Goal: Information Seeking & Learning: Learn about a topic

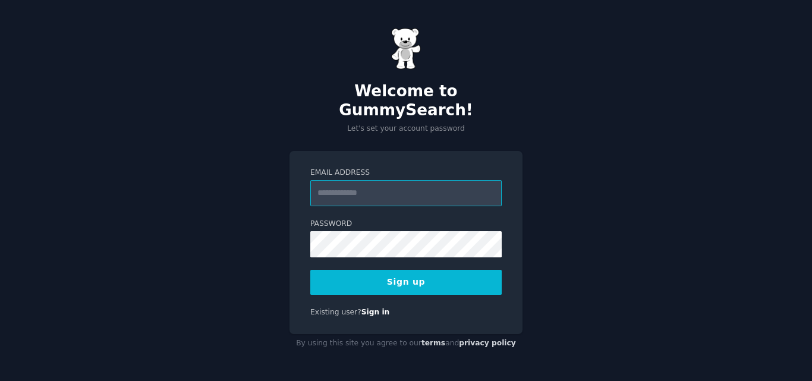
click at [386, 180] on input "Email Address" at bounding box center [405, 193] width 191 height 26
type input "**********"
click at [796, 108] on div "**********" at bounding box center [406, 190] width 812 height 381
click at [284, 250] on div "**********" at bounding box center [406, 190] width 812 height 381
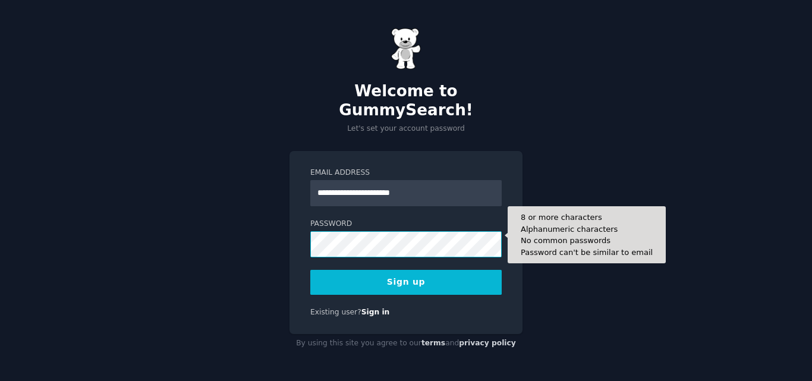
click at [310, 270] on button "Sign up" at bounding box center [405, 282] width 191 height 25
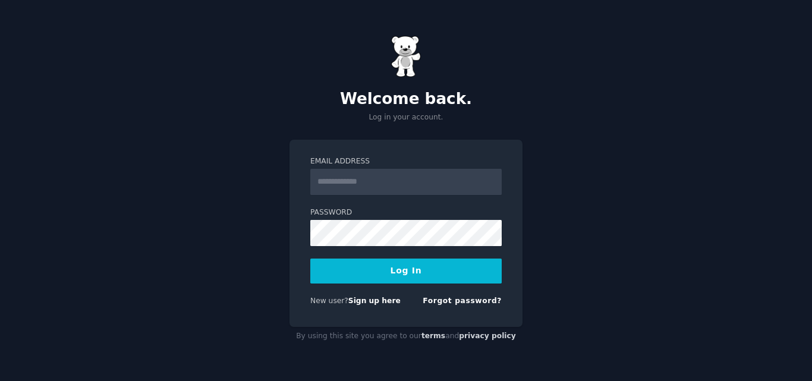
click at [397, 180] on input "Email Address" at bounding box center [405, 182] width 191 height 26
type input "**********"
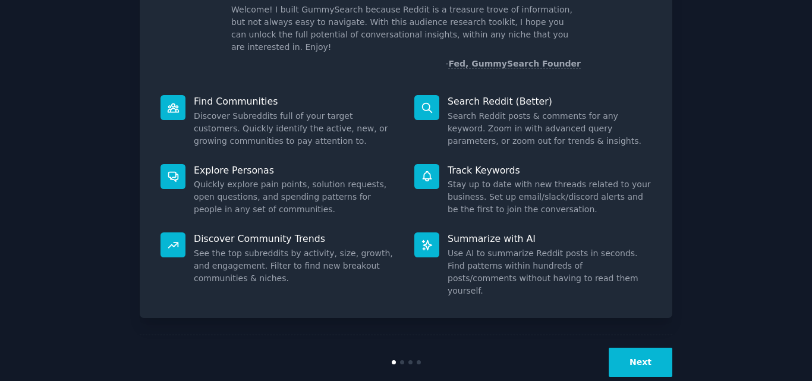
click at [635, 348] on button "Next" at bounding box center [640, 362] width 64 height 29
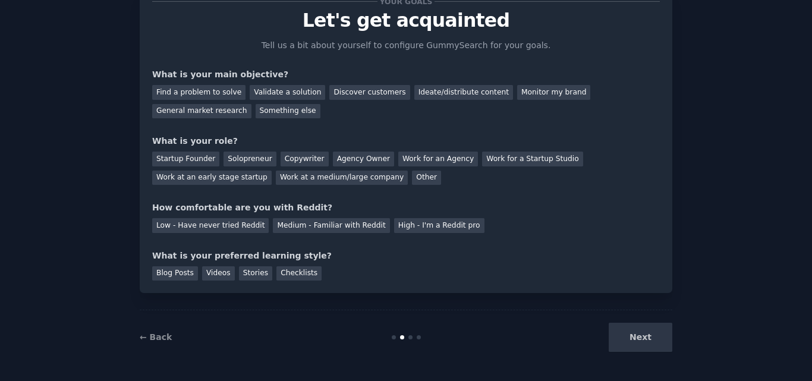
scroll to position [45, 0]
click at [638, 336] on div "Next" at bounding box center [583, 337] width 178 height 29
drag, startPoint x: 672, startPoint y: 348, endPoint x: 654, endPoint y: 340, distance: 19.2
click at [671, 348] on div "Your goals Let's get acquainted Tell us a bit about yourself to configure Gummy…" at bounding box center [406, 168] width 778 height 392
click at [651, 339] on div "Next" at bounding box center [583, 337] width 178 height 29
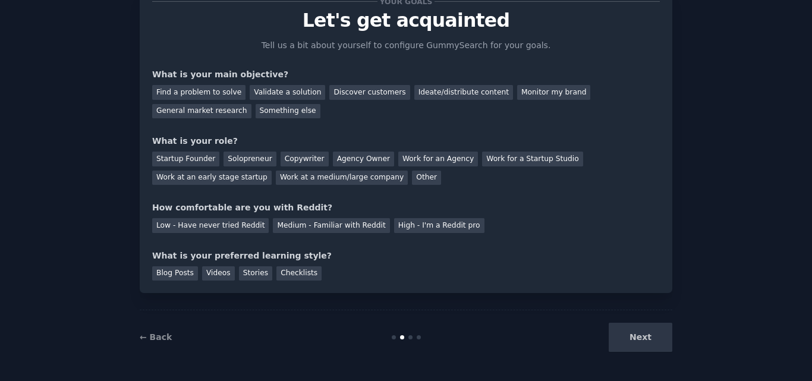
click at [648, 342] on div "Next" at bounding box center [583, 337] width 178 height 29
click at [480, 294] on div "Your goals Let's get acquainted Tell us a bit about yourself to configure Gummy…" at bounding box center [406, 168] width 532 height 392
click at [190, 85] on div "Find a problem to solve" at bounding box center [198, 92] width 93 height 15
click at [195, 152] on div "Startup Founder" at bounding box center [185, 159] width 67 height 15
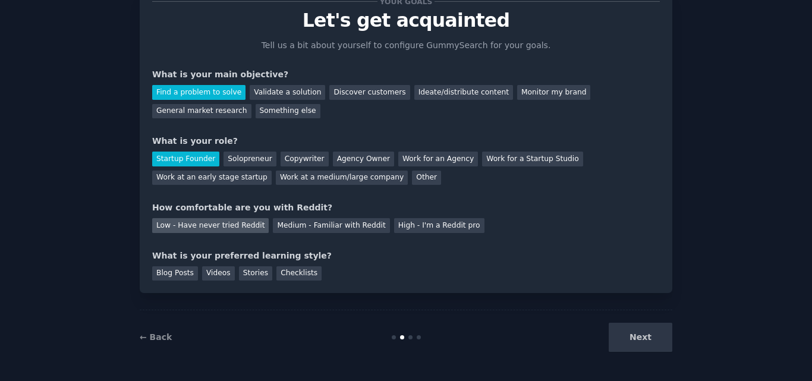
click at [204, 226] on div "Low - Have never tried Reddit" at bounding box center [210, 225] width 116 height 15
click at [277, 276] on div "Checklists" at bounding box center [298, 273] width 45 height 15
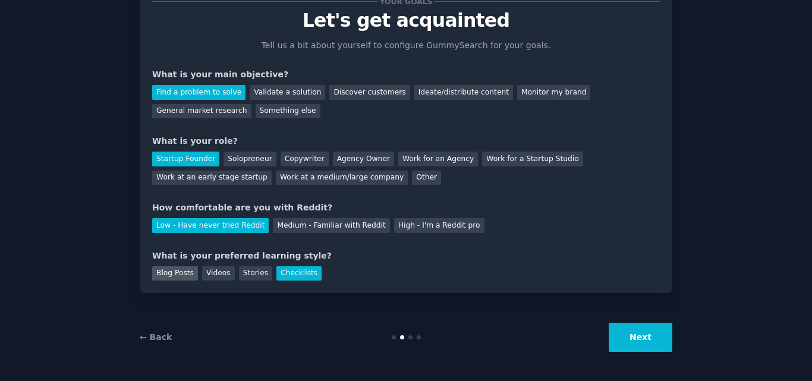
click at [162, 269] on div "Blog Posts" at bounding box center [175, 273] width 46 height 15
click at [209, 271] on div "Videos" at bounding box center [218, 273] width 33 height 15
click at [242, 272] on div "Stories" at bounding box center [255, 273] width 33 height 15
drag, startPoint x: 182, startPoint y: 275, endPoint x: 328, endPoint y: 291, distance: 146.5
click at [187, 275] on div "Blog Posts" at bounding box center [175, 273] width 46 height 15
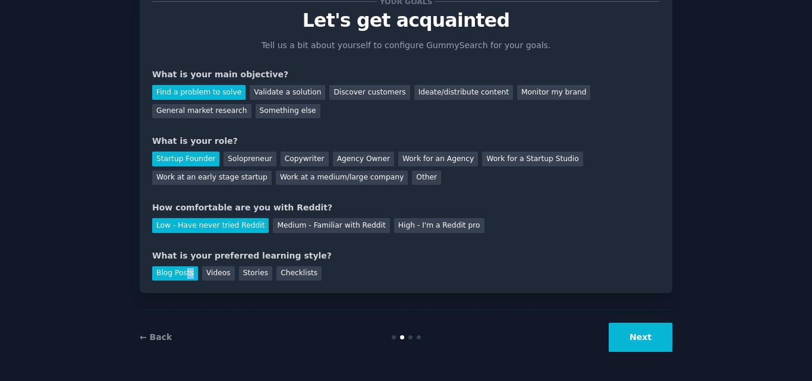
click at [624, 342] on button "Next" at bounding box center [640, 337] width 64 height 29
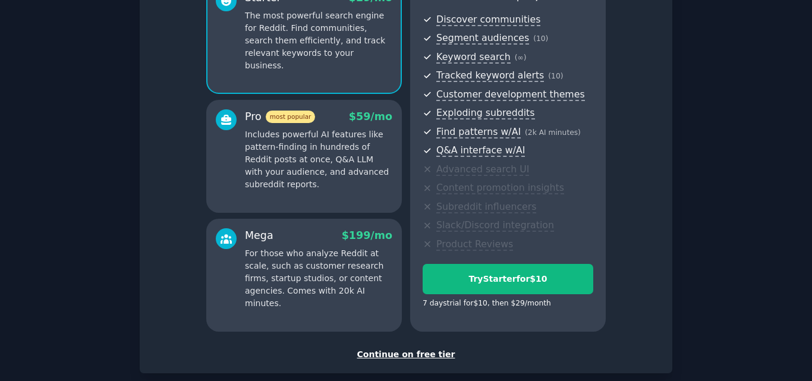
scroll to position [189, 0]
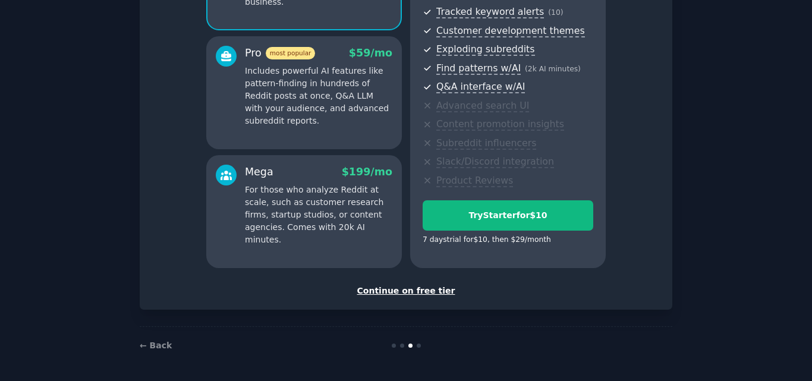
click at [429, 290] on div "Continue on free tier" at bounding box center [405, 291] width 507 height 12
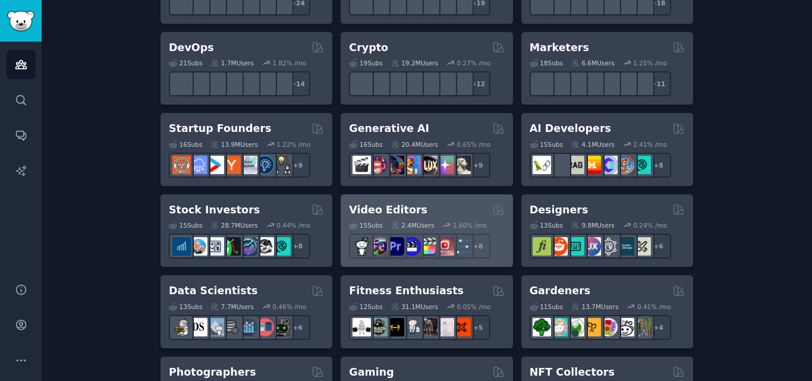
scroll to position [297, 0]
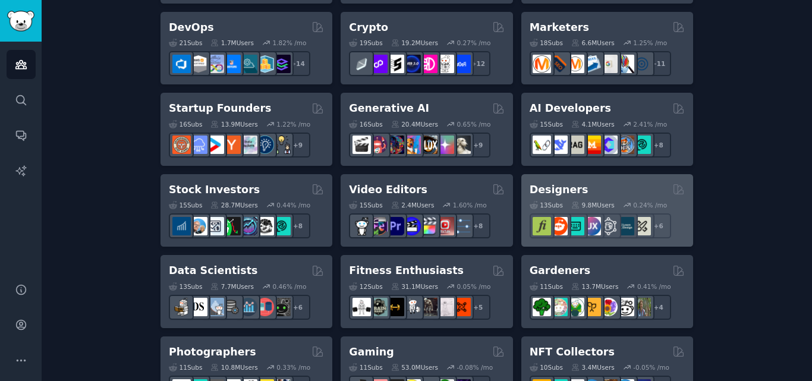
click at [630, 189] on div "Designers Curated by GummySearch" at bounding box center [606, 189] width 155 height 15
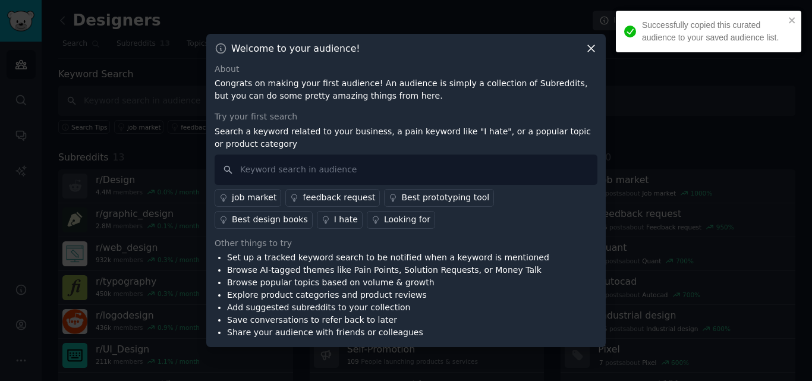
click at [593, 48] on icon at bounding box center [591, 48] width 12 height 12
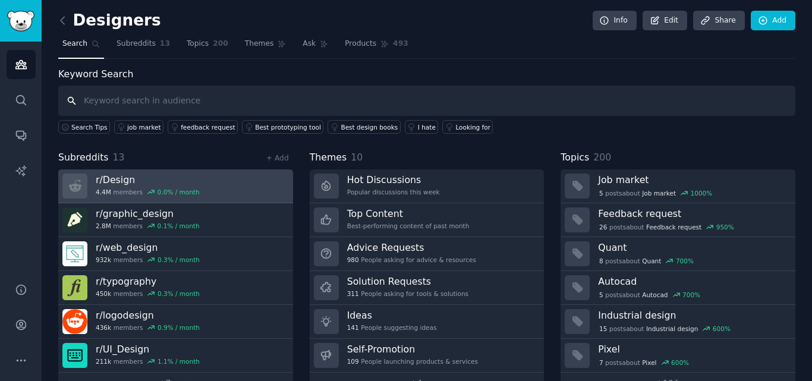
scroll to position [29, 0]
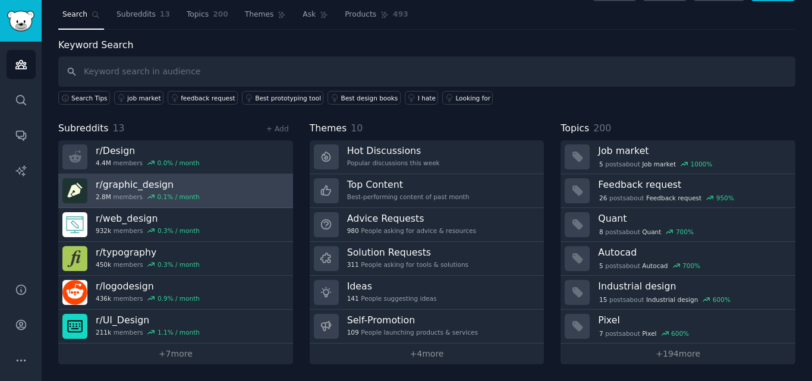
click at [218, 195] on link "r/ graphic_design 2.8M members 0.1 % / month" at bounding box center [175, 191] width 235 height 34
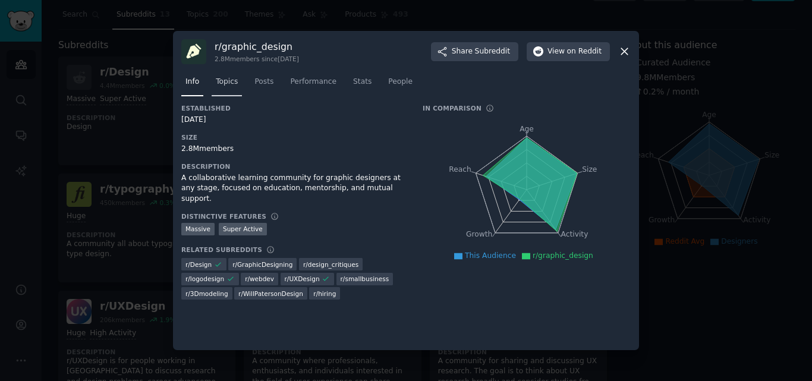
click at [225, 87] on link "Topics" at bounding box center [227, 84] width 30 height 24
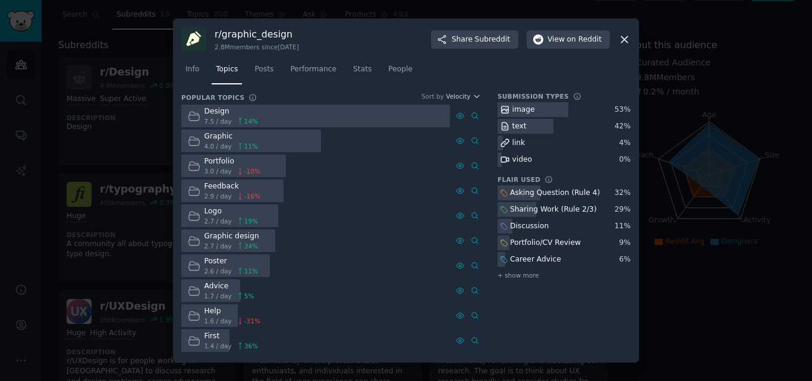
click at [255, 120] on div "Design 7.5 / day 14 %" at bounding box center [222, 116] width 83 height 23
click at [255, 121] on div "Design 7.5 / day 14 %" at bounding box center [222, 116] width 83 height 23
click at [261, 69] on span "Posts" at bounding box center [263, 69] width 19 height 11
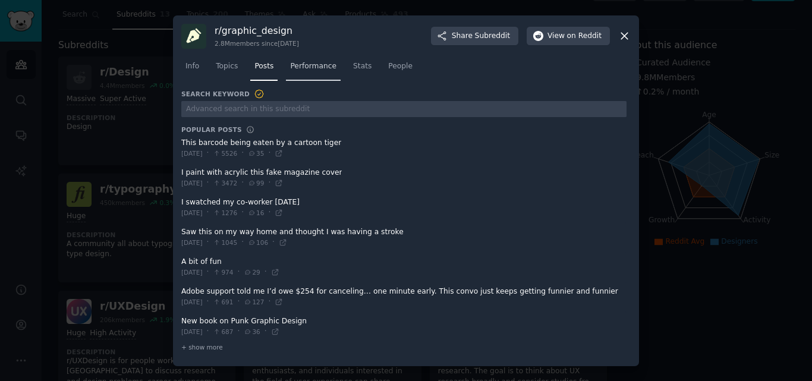
click at [302, 68] on span "Performance" at bounding box center [313, 66] width 46 height 11
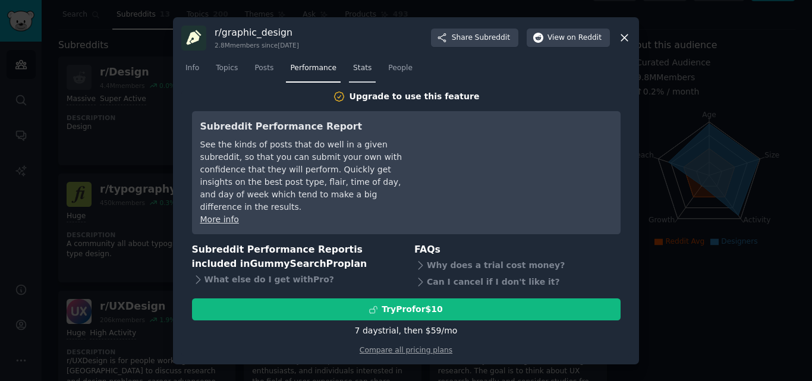
click at [353, 72] on span "Stats" at bounding box center [362, 68] width 18 height 11
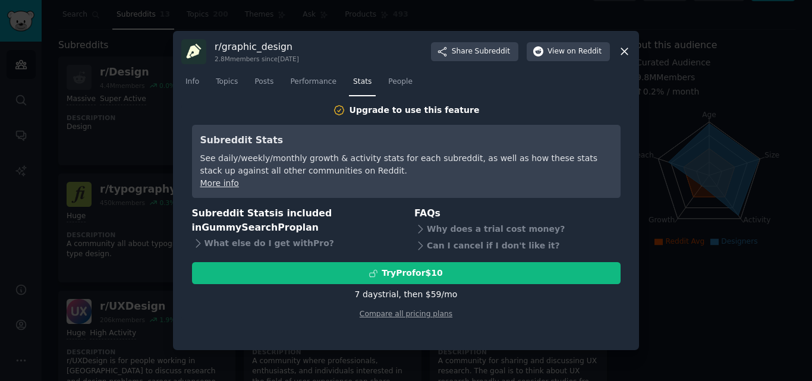
click at [623, 52] on icon at bounding box center [624, 51] width 12 height 12
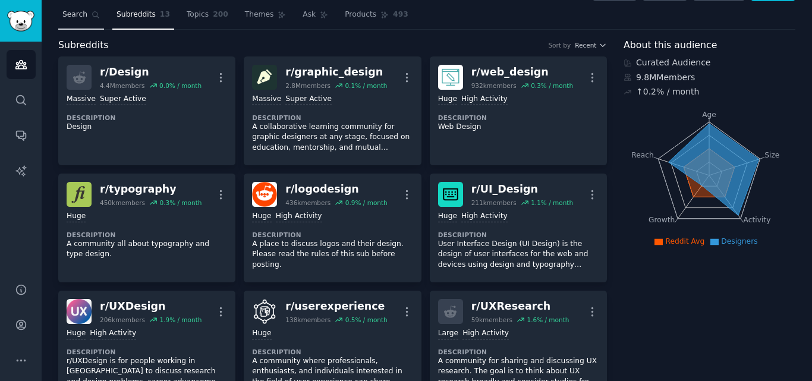
click at [65, 17] on span "Search" at bounding box center [74, 15] width 25 height 11
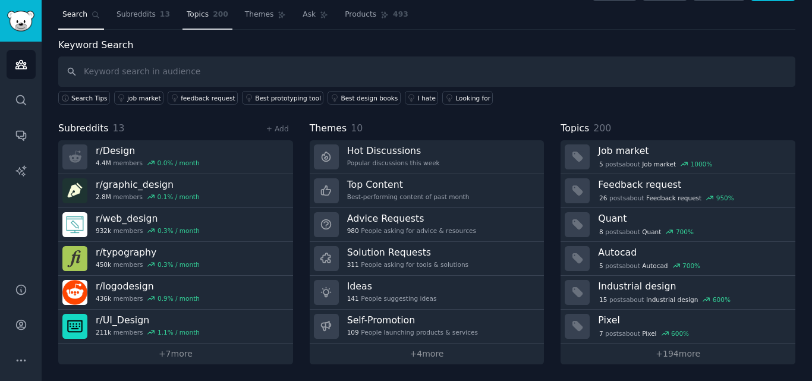
click at [213, 18] on span "200" at bounding box center [220, 15] width 15 height 11
click at [193, 19] on span "Topics" at bounding box center [198, 15] width 22 height 11
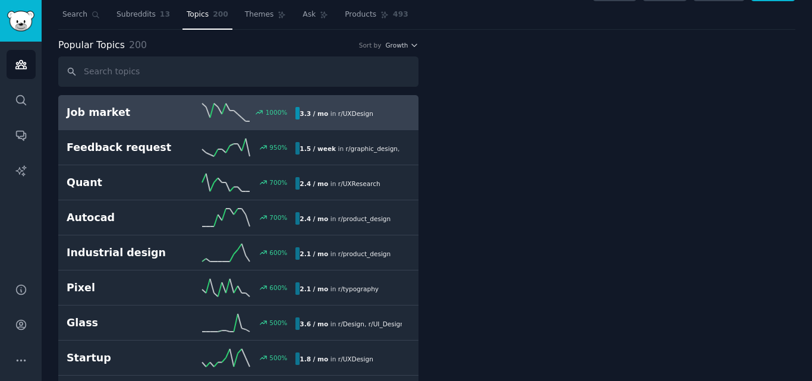
click at [384, 126] on link "Job market 1000 % 3.3 / mo in r/ UXDesign 1000% increase in mentions recently" at bounding box center [238, 112] width 360 height 35
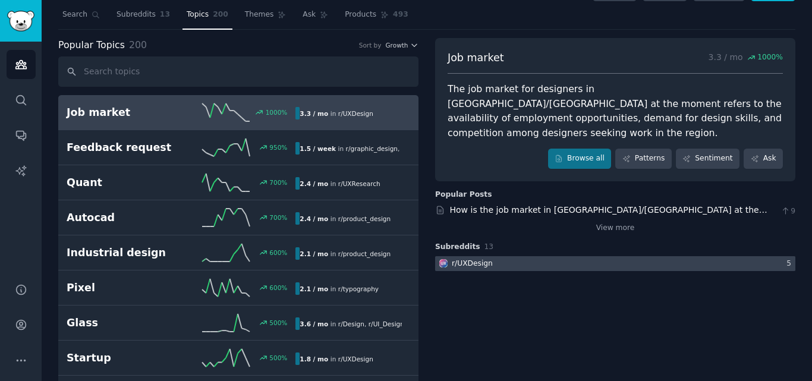
click at [499, 256] on div at bounding box center [615, 263] width 360 height 15
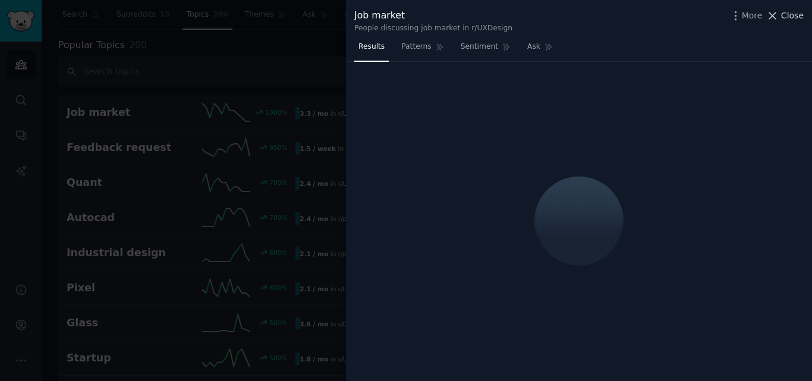
click at [790, 15] on span "Close" at bounding box center [792, 16] width 23 height 12
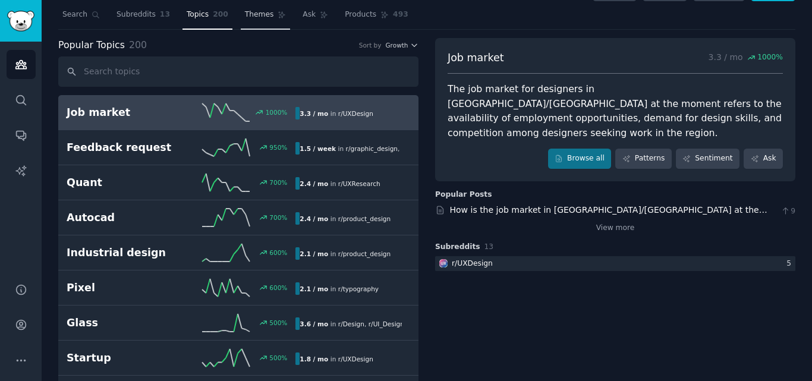
click at [266, 20] on link "Themes" at bounding box center [266, 17] width 50 height 24
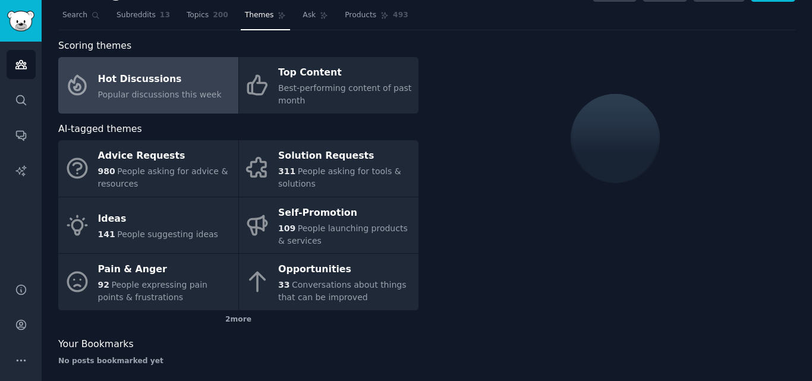
scroll to position [29, 0]
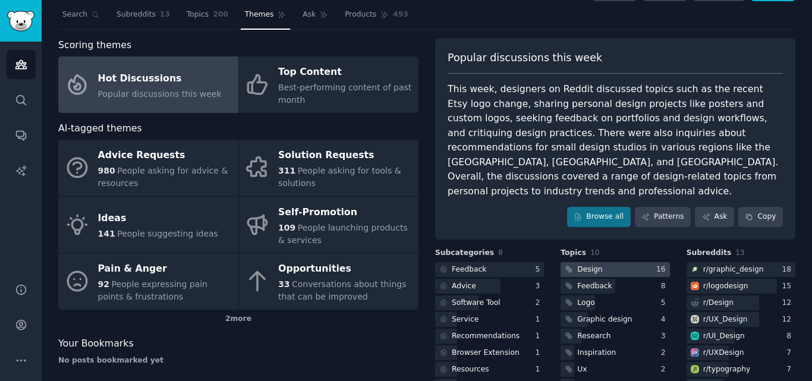
click at [592, 264] on div "Design" at bounding box center [589, 269] width 25 height 11
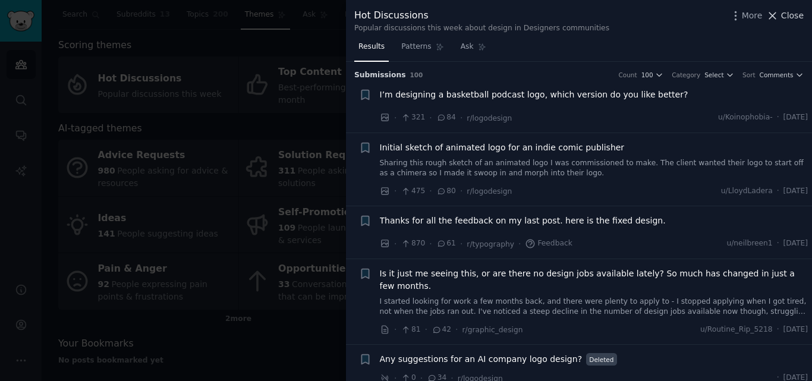
click at [798, 11] on span "Close" at bounding box center [792, 16] width 23 height 12
